Goal: Task Accomplishment & Management: Manage account settings

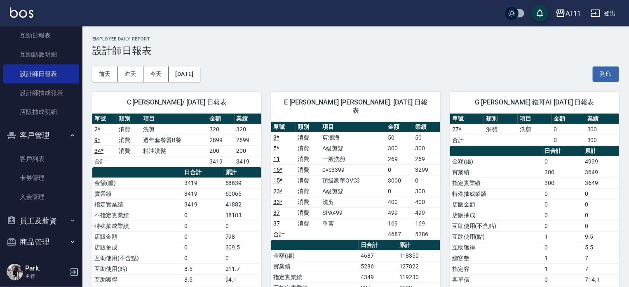
scroll to position [124, 0]
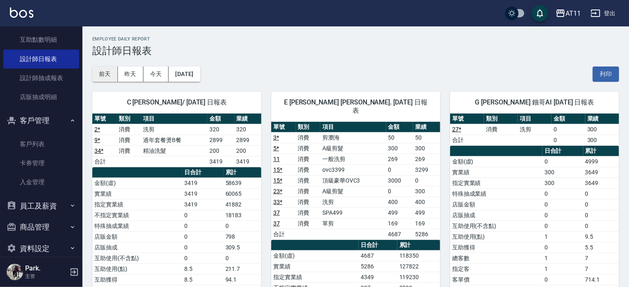
click at [110, 74] on button "前天" at bounding box center [105, 73] width 26 height 15
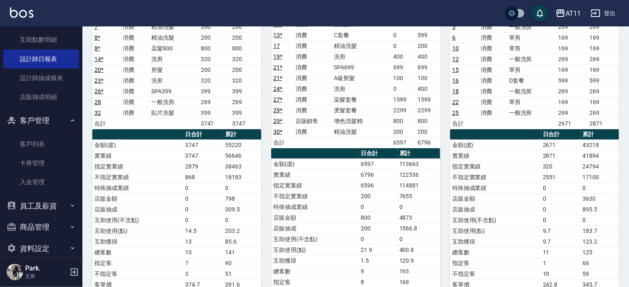
scroll to position [82, 0]
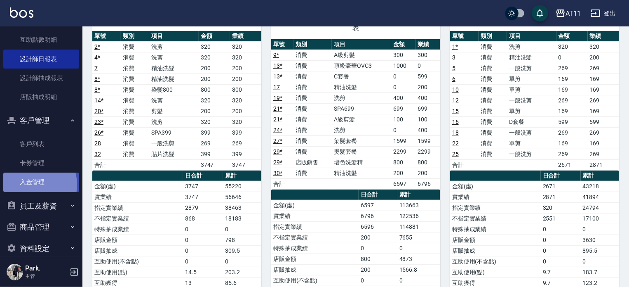
click at [31, 184] on link "入金管理" at bounding box center [41, 181] width 76 height 19
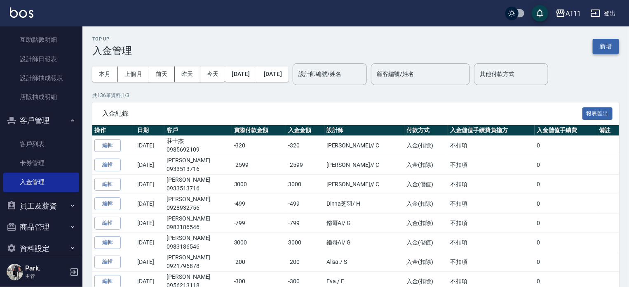
click at [602, 49] on button "新增" at bounding box center [606, 46] width 26 height 15
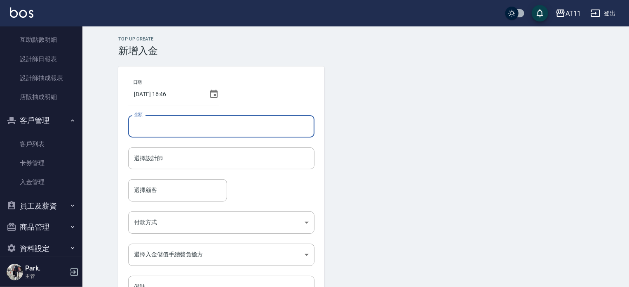
click at [253, 120] on input "金額" at bounding box center [221, 126] width 186 height 22
type input "-200"
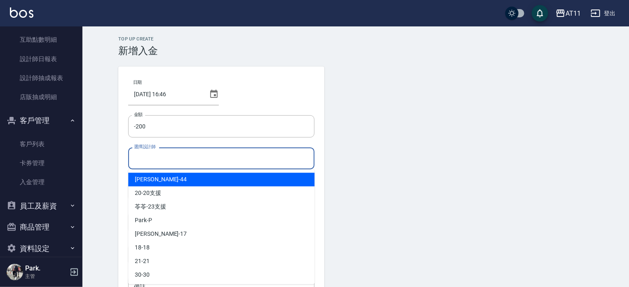
click at [161, 160] on input "選擇設計師" at bounding box center [221, 158] width 179 height 14
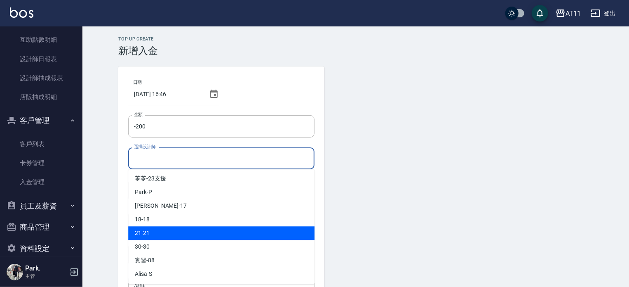
scroll to position [82, 0]
click at [157, 238] on div "[PERSON_NAME] -E" at bounding box center [221, 233] width 186 height 14
type input "EVA-E"
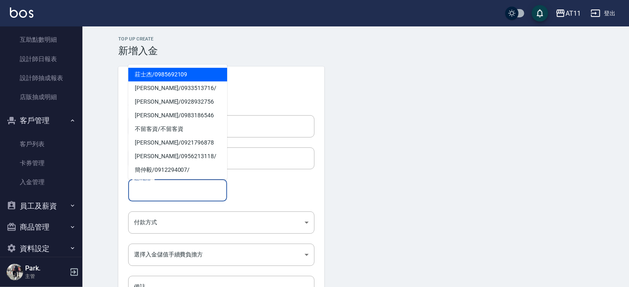
click at [159, 194] on input "選擇顧客" at bounding box center [178, 190] width 92 height 14
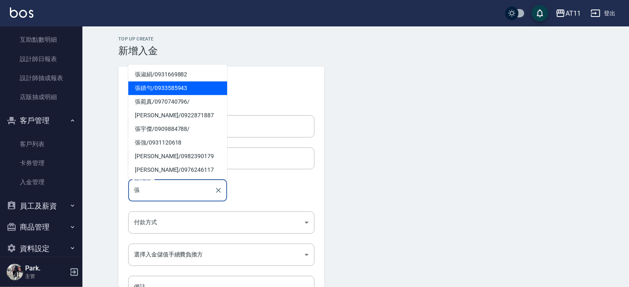
click at [157, 85] on span "[PERSON_NAME]/ 0933585943" at bounding box center [177, 88] width 99 height 14
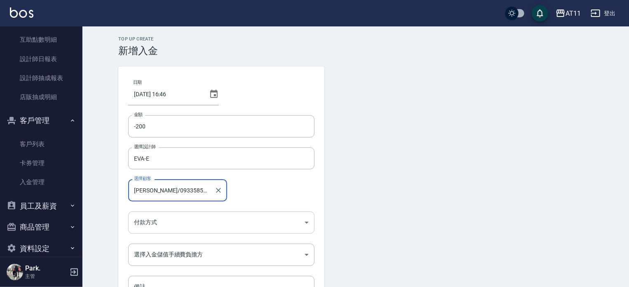
type input "[PERSON_NAME]/0933585943"
click at [151, 219] on body "AT11 登出 櫃檯作業 打帳單 帳單列表 現金收支登錄 材料自購登錄 每日結帳 排班表 現場電腦打卡 掃碼打卡 預約管理 預約管理 單日預約紀錄 單週預約紀…" at bounding box center [314, 171] width 629 height 342
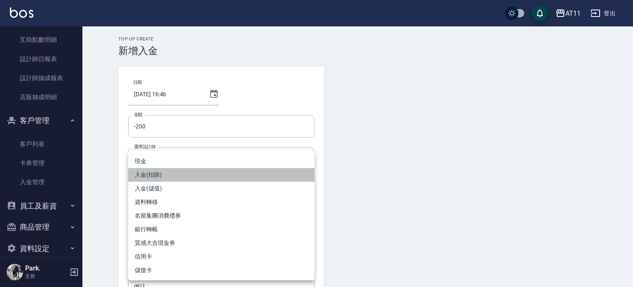
click at [152, 177] on li "入金(扣除)" at bounding box center [221, 175] width 186 height 14
type input "入金(扣除)"
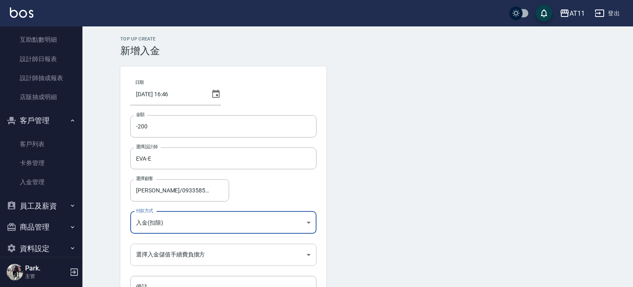
click at [157, 255] on body "AT11 登出 櫃檯作業 打帳單 帳單列表 現金收支登錄 材料自購登錄 每日結帳 排班表 現場電腦打卡 掃碼打卡 預約管理 預約管理 單日預約紀錄 單週預約紀…" at bounding box center [316, 171] width 633 height 342
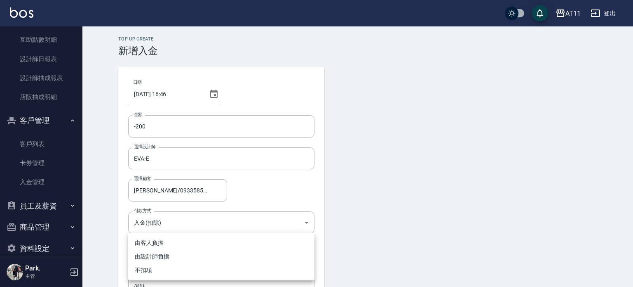
click at [151, 267] on li "不扣項" at bounding box center [221, 270] width 186 height 14
type input "WITHOUTHANDLINGFEE"
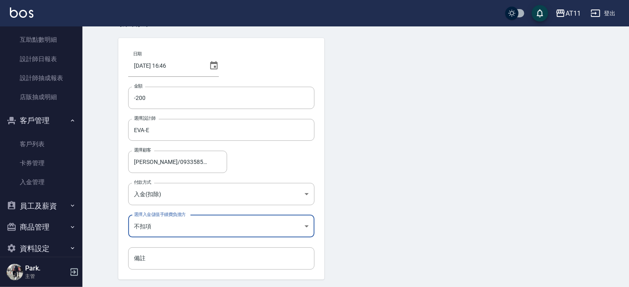
scroll to position [56, 0]
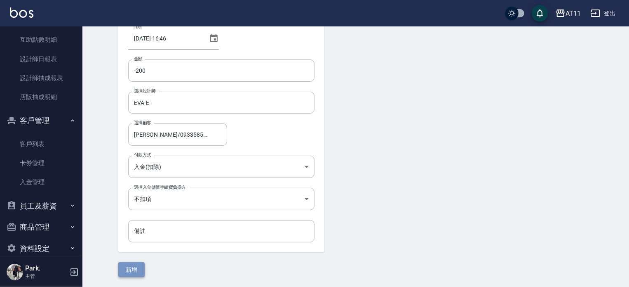
click at [134, 266] on button "新增" at bounding box center [131, 269] width 26 height 15
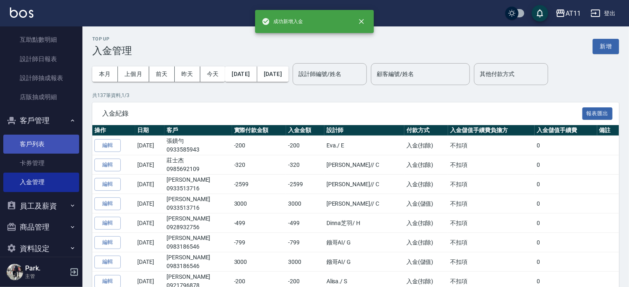
click at [43, 146] on link "客戶列表" at bounding box center [41, 143] width 76 height 19
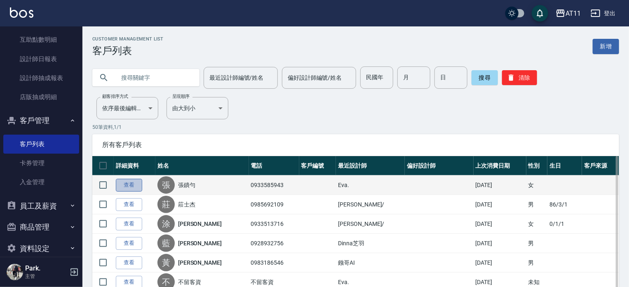
click at [121, 186] on link "查看" at bounding box center [129, 185] width 26 height 13
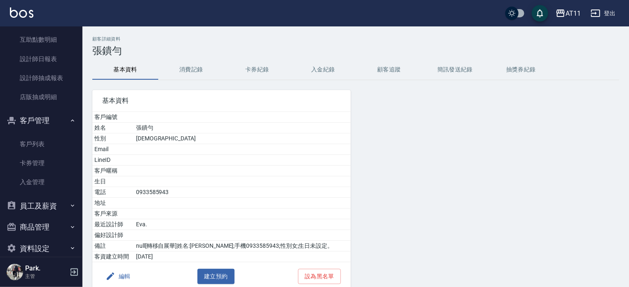
click at [320, 68] on button "入金紀錄" at bounding box center [323, 70] width 66 height 20
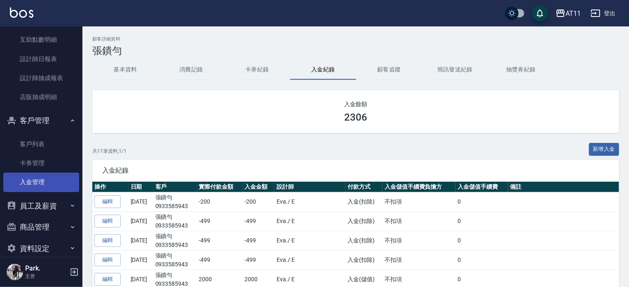
click at [40, 180] on link "入金管理" at bounding box center [41, 181] width 76 height 19
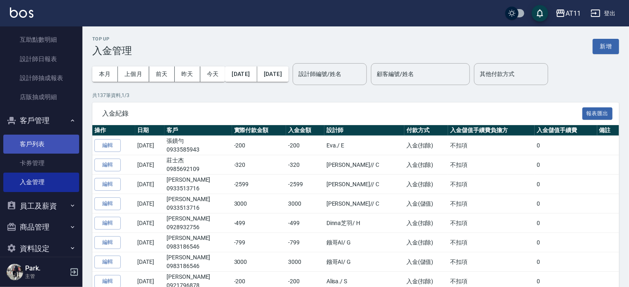
click at [44, 148] on link "客戶列表" at bounding box center [41, 143] width 76 height 19
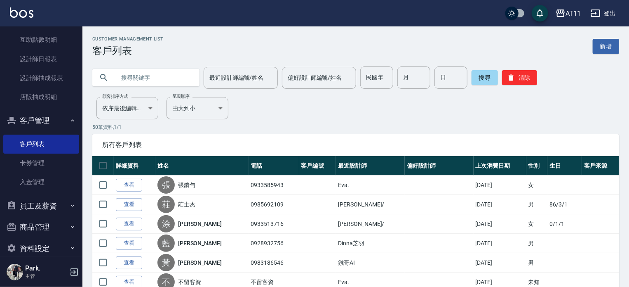
click at [132, 80] on input "text" at bounding box center [154, 77] width 78 height 22
type input "顏"
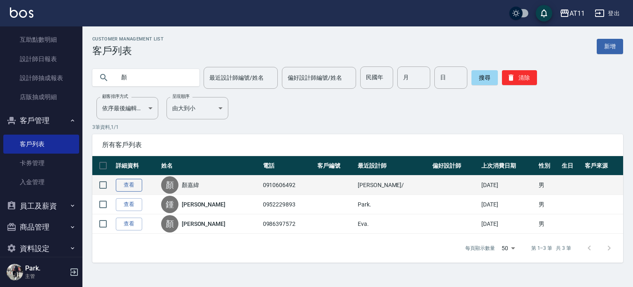
click at [136, 184] on link "查看" at bounding box center [129, 185] width 26 height 13
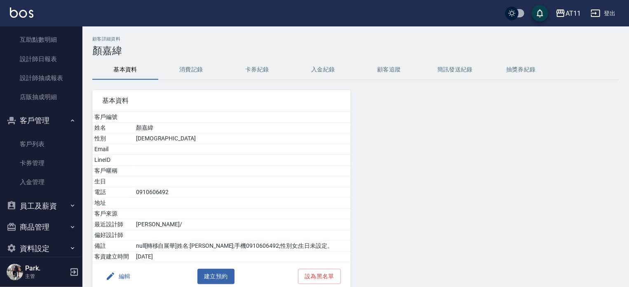
click at [327, 71] on button "入金紀錄" at bounding box center [323, 70] width 66 height 20
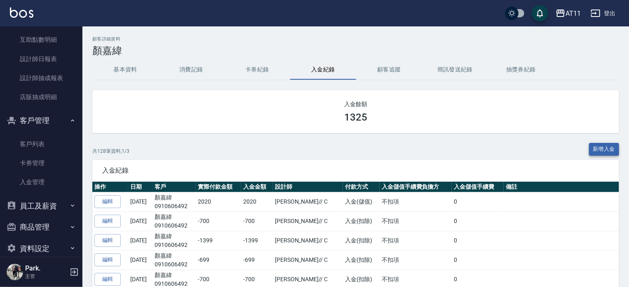
click at [602, 146] on button "新增入金" at bounding box center [604, 149] width 31 height 13
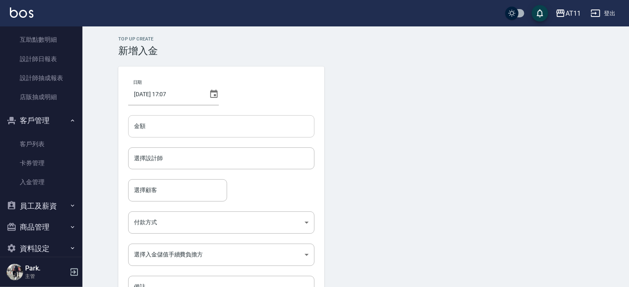
click at [186, 120] on input "金額" at bounding box center [221, 126] width 186 height 22
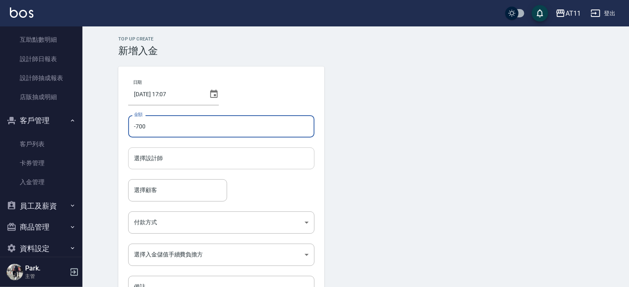
type input "-700"
click at [165, 157] on input "選擇設計師" at bounding box center [221, 158] width 179 height 14
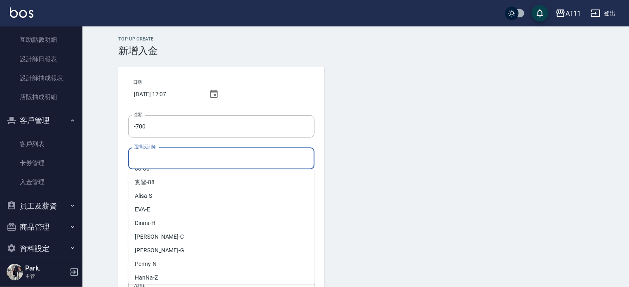
scroll to position [123, 0]
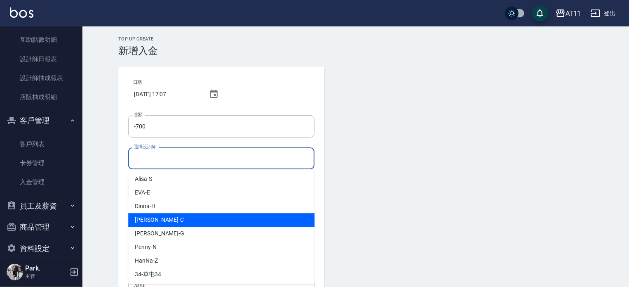
click at [169, 216] on div "[PERSON_NAME]" at bounding box center [221, 220] width 186 height 14
type input "[PERSON_NAME]"
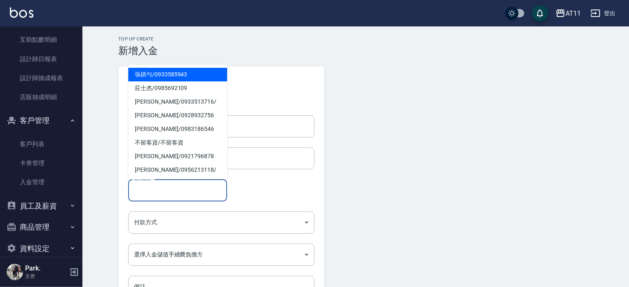
click at [166, 191] on input "選擇顧客" at bounding box center [178, 190] width 92 height 14
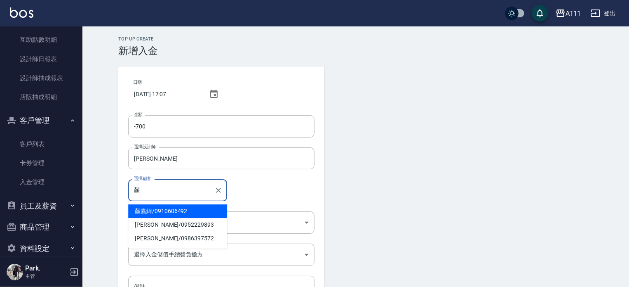
click at [163, 212] on span "[PERSON_NAME]/ 0910606492" at bounding box center [177, 211] width 99 height 14
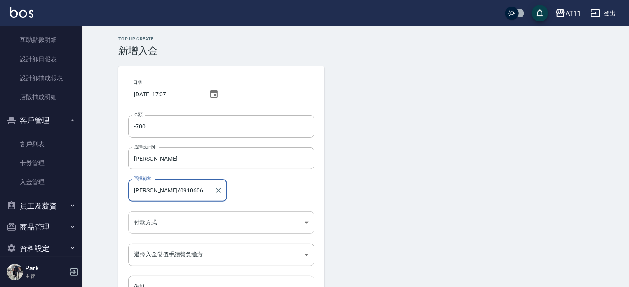
type input "[PERSON_NAME]/0910606492"
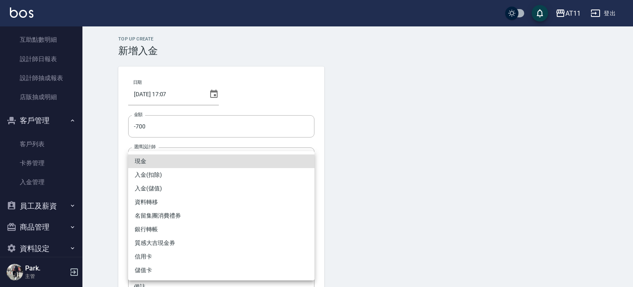
click at [164, 219] on body "AT11 登出 櫃檯作業 打帳單 帳單列表 現金收支登錄 材料自購登錄 每日結帳 排班表 現場電腦打卡 掃碼打卡 預約管理 預約管理 單日預約紀錄 單週預約紀…" at bounding box center [316, 171] width 633 height 342
click at [158, 175] on li "入金(扣除)" at bounding box center [221, 175] width 186 height 14
type input "入金(扣除)"
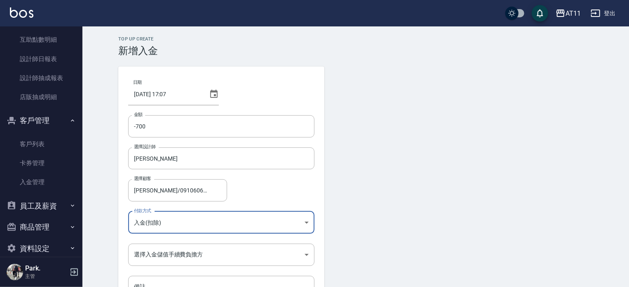
scroll to position [56, 0]
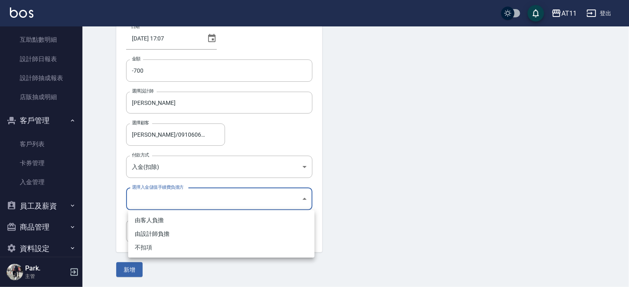
click at [170, 194] on body "AT11 登出 櫃檯作業 打帳單 帳單列表 現金收支登錄 材料自購登錄 每日結帳 排班表 現場電腦打卡 掃碼打卡 預約管理 預約管理 單日預約紀錄 單週預約紀…" at bounding box center [314, 115] width 629 height 342
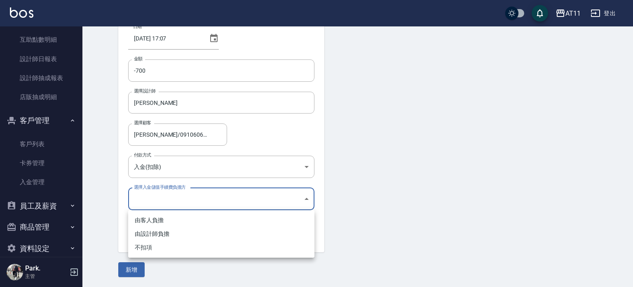
click at [160, 244] on li "不扣項" at bounding box center [221, 247] width 186 height 14
type input "WITHOUTHANDLINGFEE"
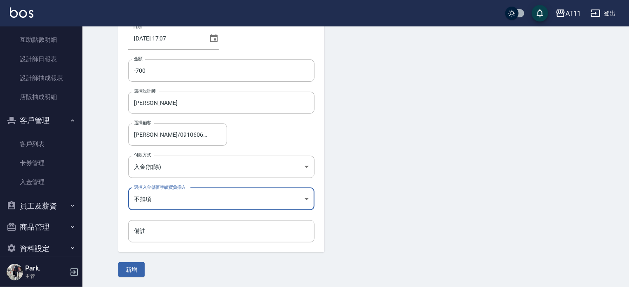
click at [139, 264] on button "新增" at bounding box center [131, 269] width 26 height 15
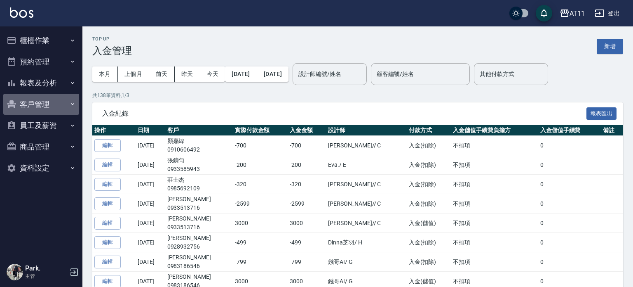
click at [43, 104] on button "客戶管理" at bounding box center [41, 104] width 76 height 21
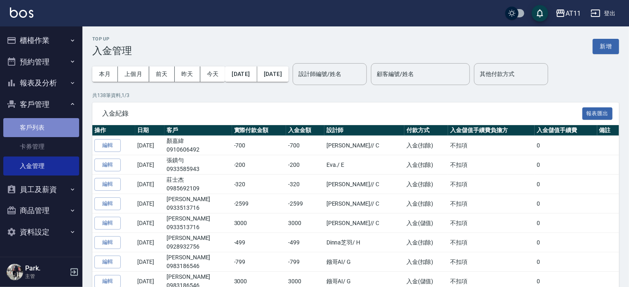
click at [43, 127] on link "客戶列表" at bounding box center [41, 127] width 76 height 19
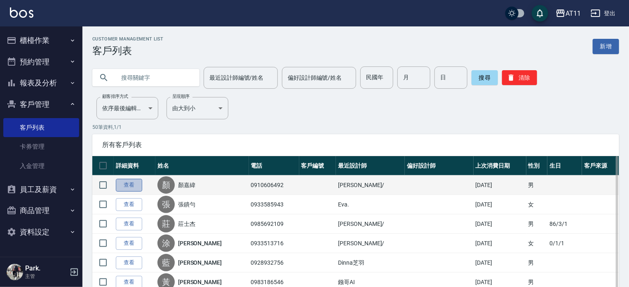
click at [125, 179] on link "查看" at bounding box center [129, 185] width 26 height 13
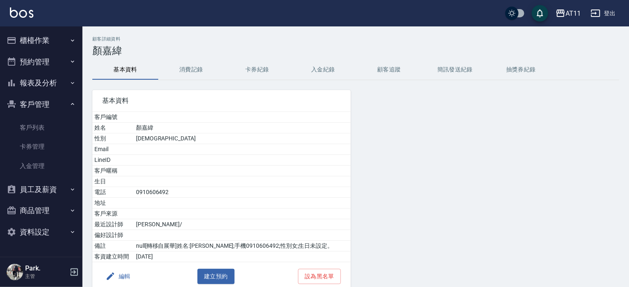
click at [328, 71] on button "入金紀錄" at bounding box center [323, 70] width 66 height 20
